Goal: Navigation & Orientation: Go to known website

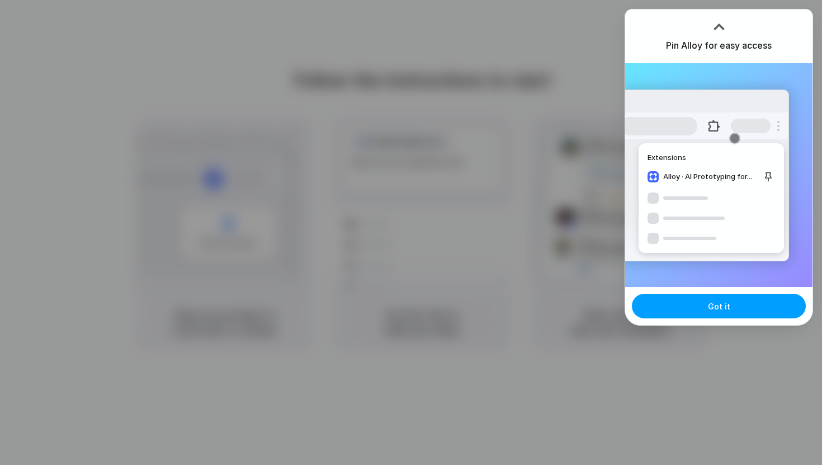
click at [731, 307] on button "Got it" at bounding box center [719, 306] width 174 height 25
